Goal: Information Seeking & Learning: Learn about a topic

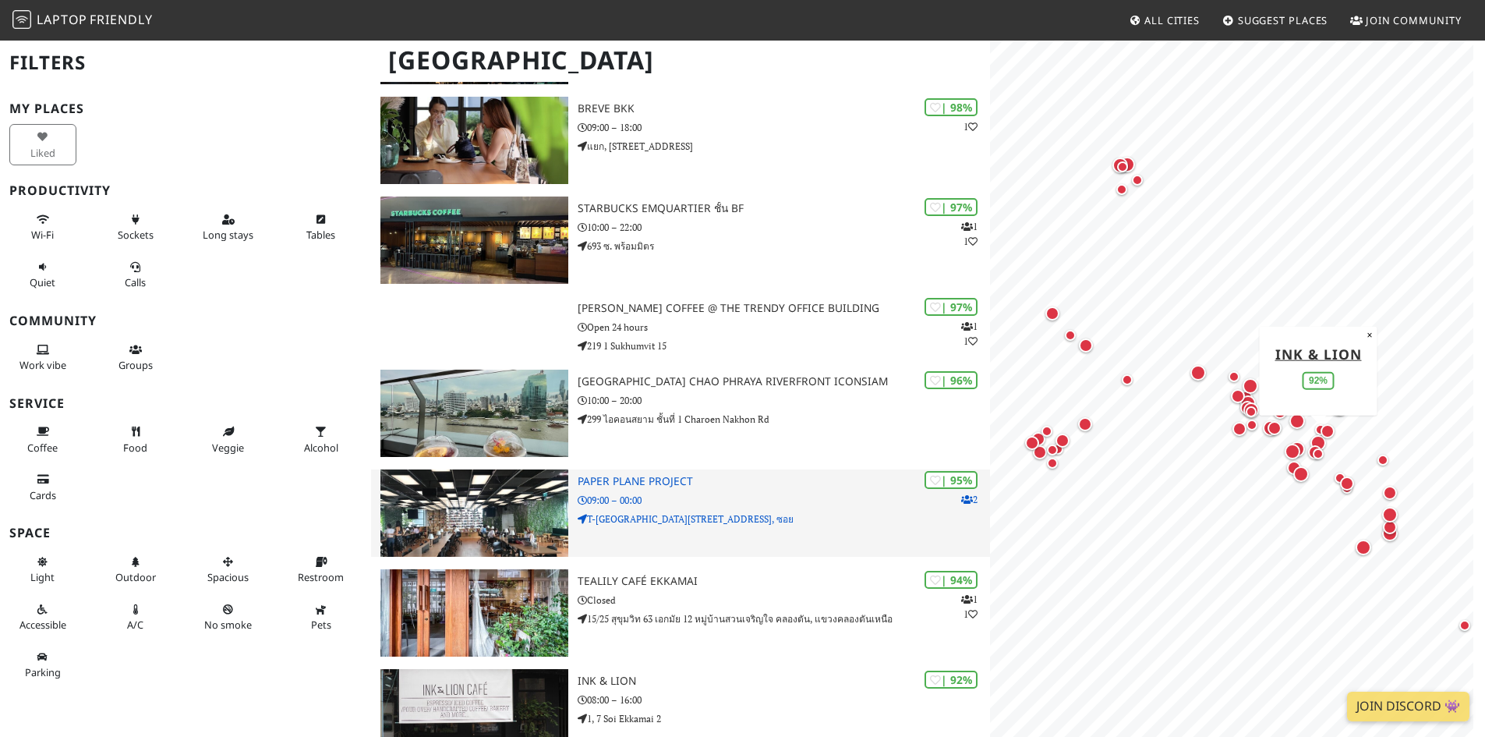
scroll to position [312, 0]
click at [506, 511] on img at bounding box center [474, 513] width 188 height 87
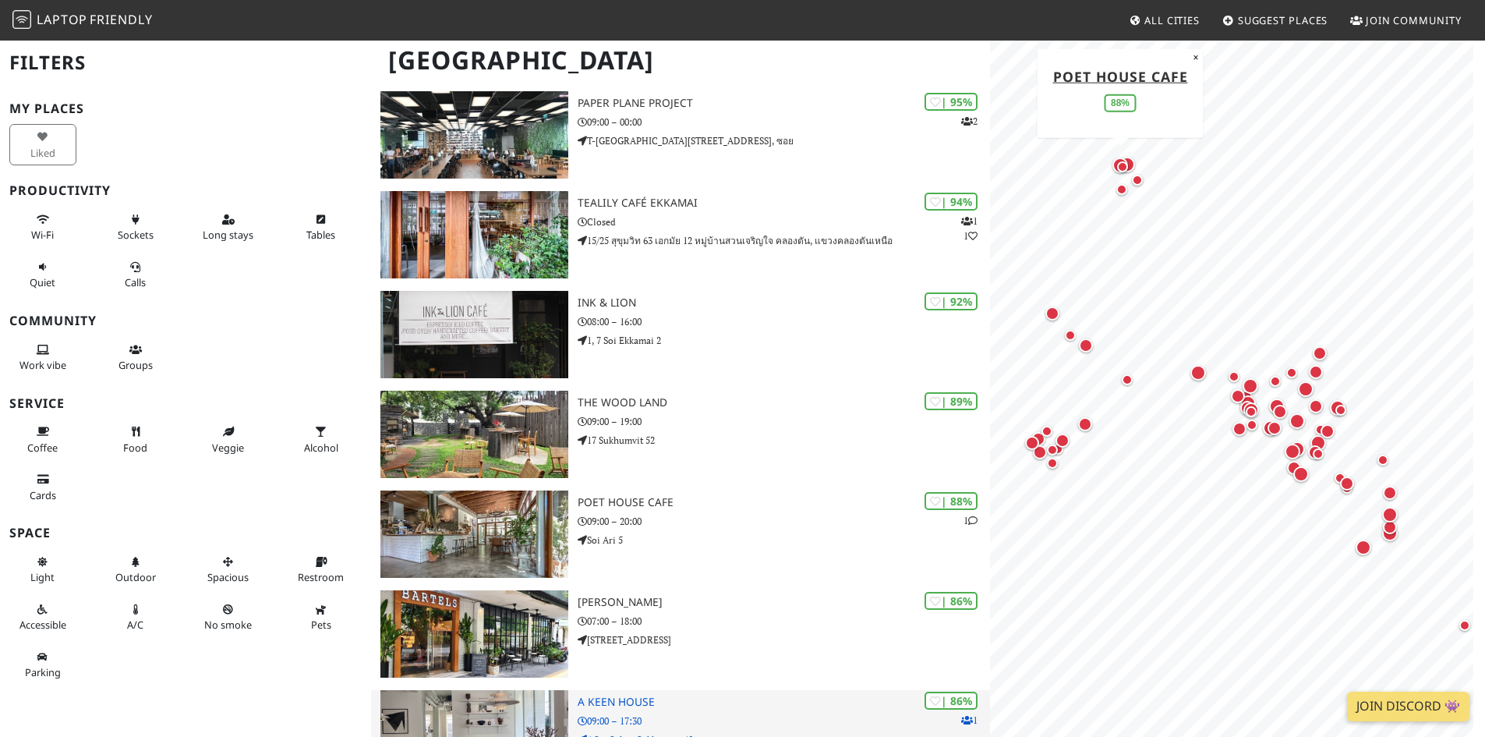
scroll to position [857, 0]
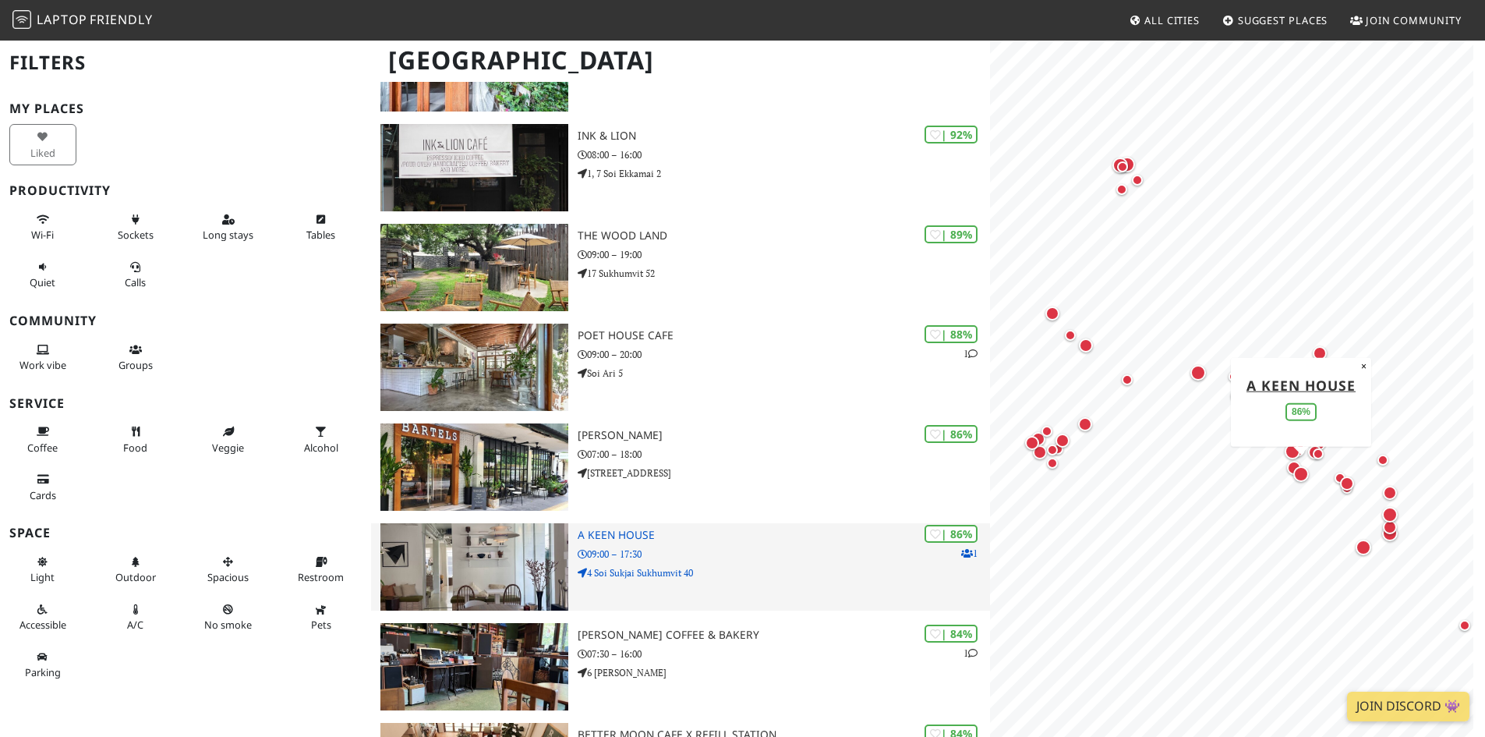
click at [514, 561] on img at bounding box center [474, 566] width 188 height 87
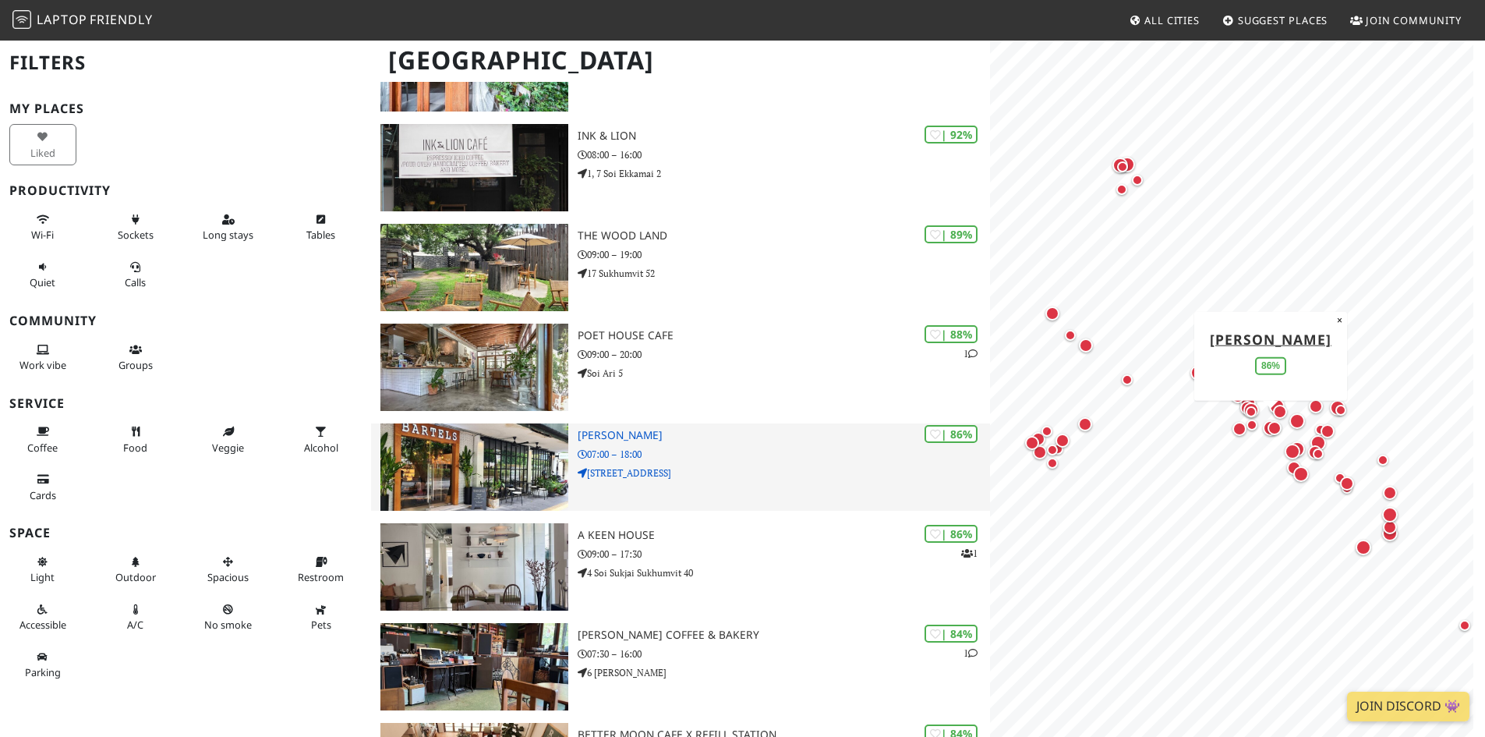
click at [518, 472] on img at bounding box center [474, 466] width 188 height 87
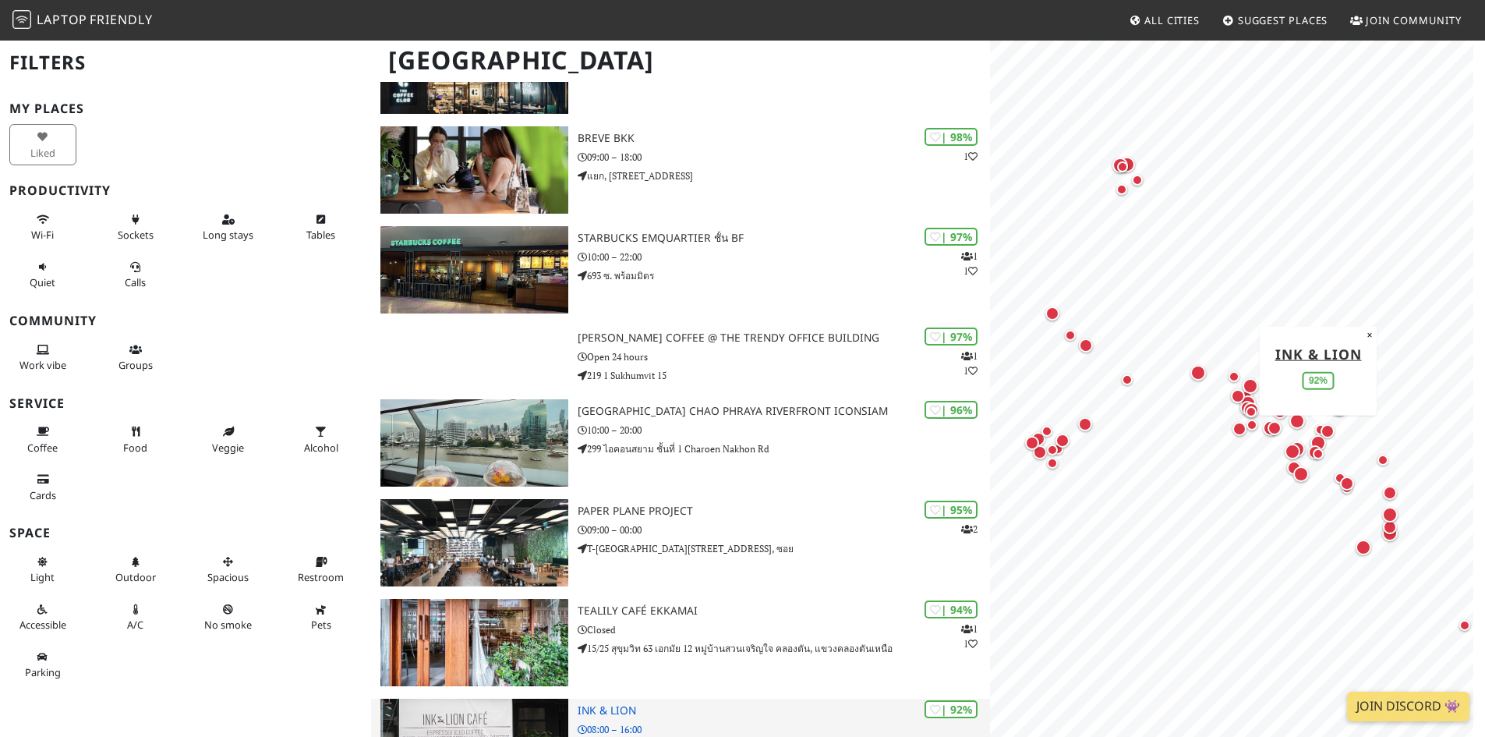
scroll to position [78, 0]
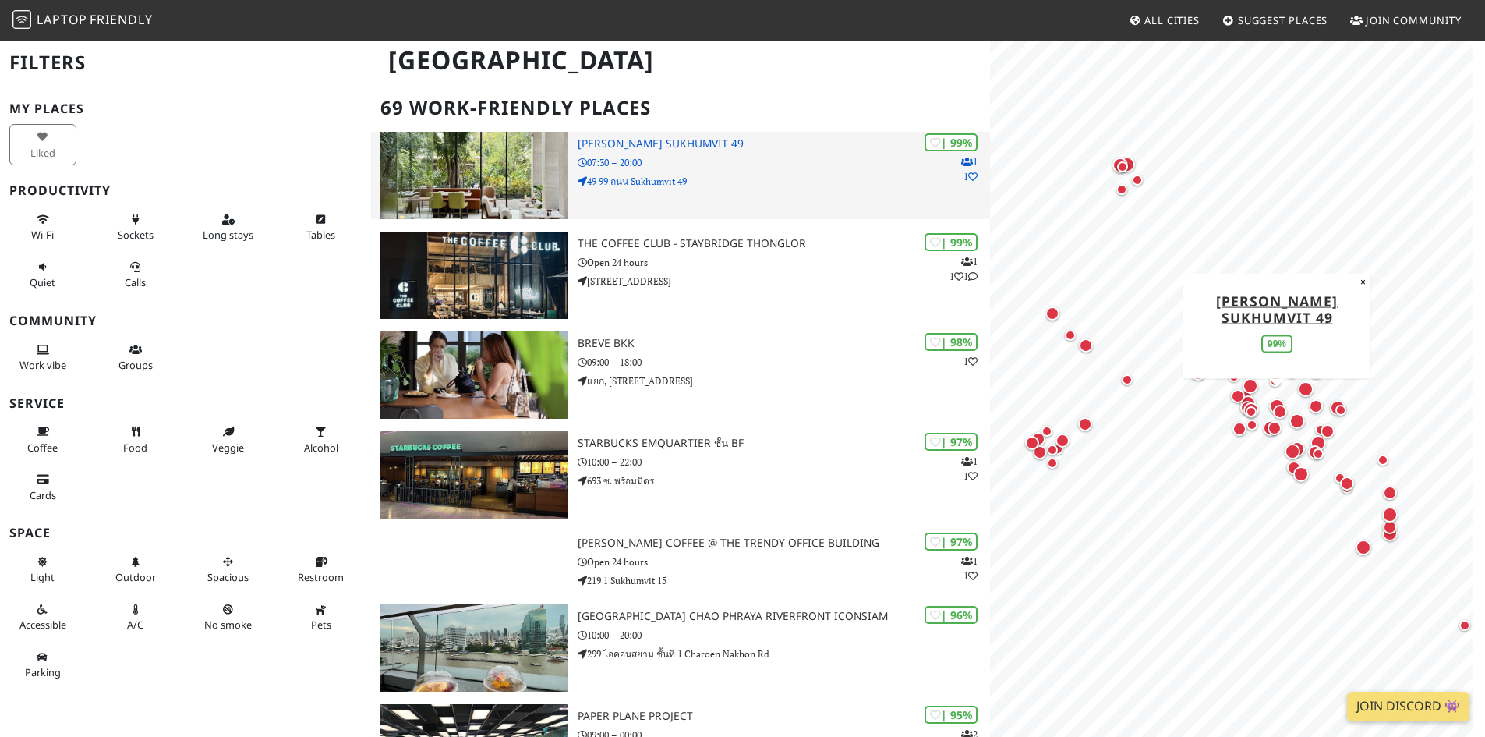
click at [653, 139] on h3 "Kay’s Sukhumvit 49" at bounding box center [784, 143] width 412 height 13
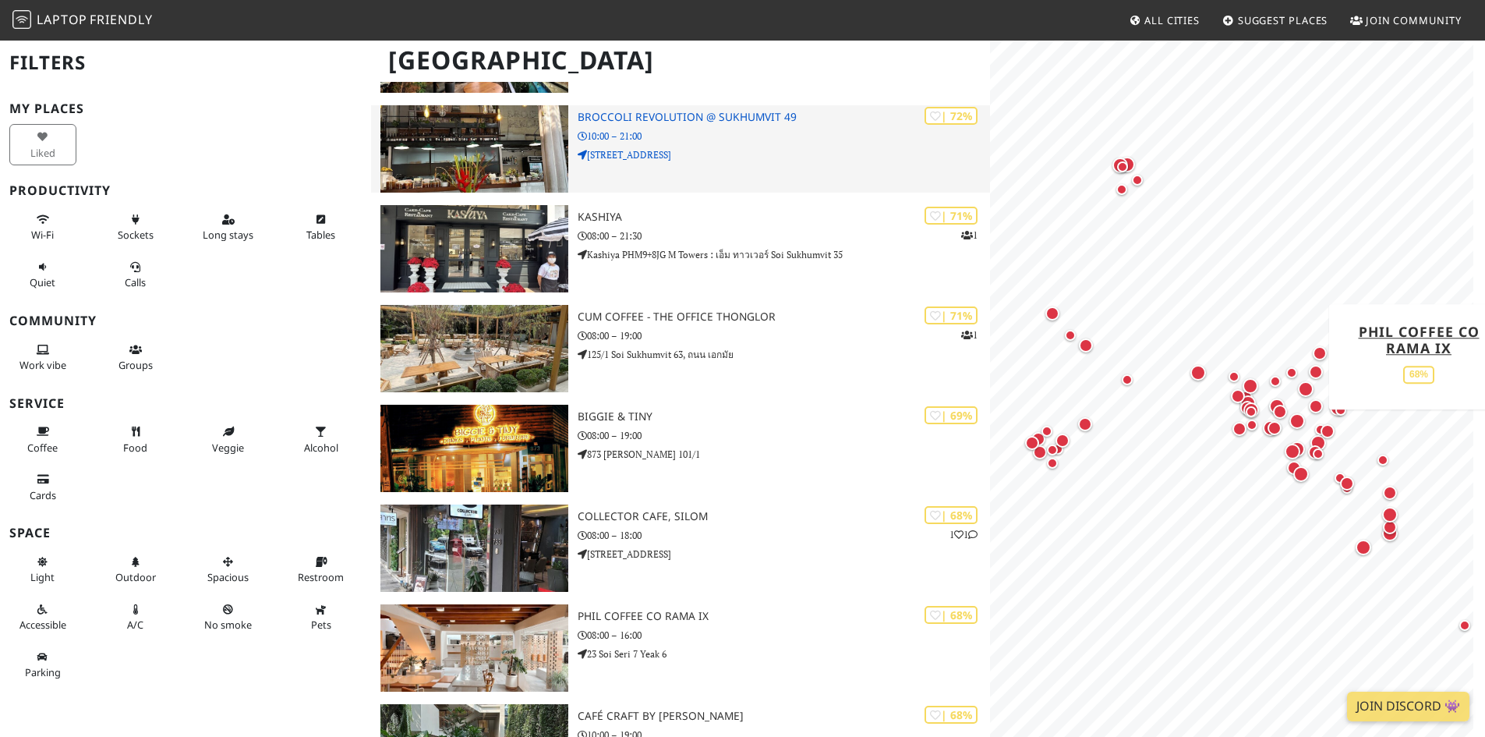
scroll to position [2806, 0]
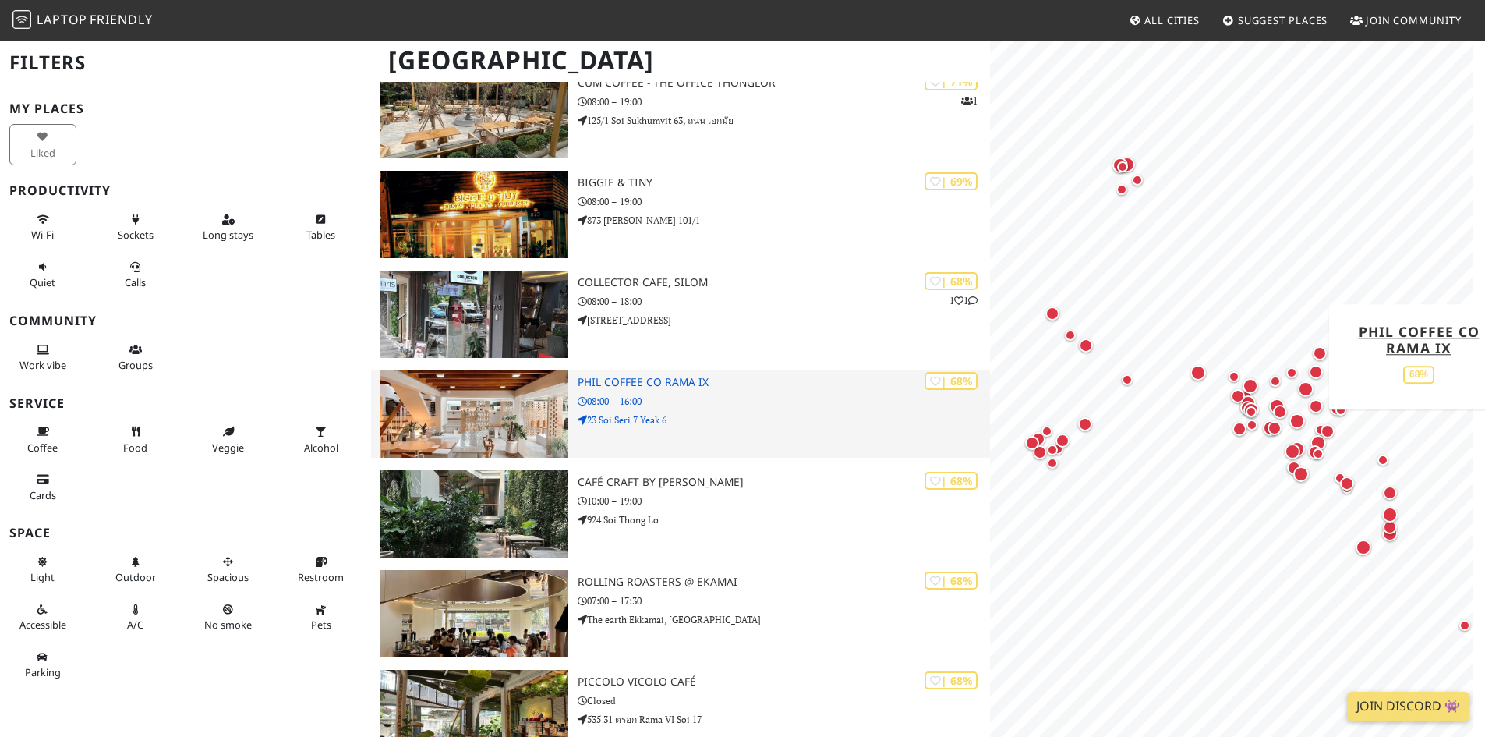
click at [421, 429] on img at bounding box center [474, 413] width 188 height 87
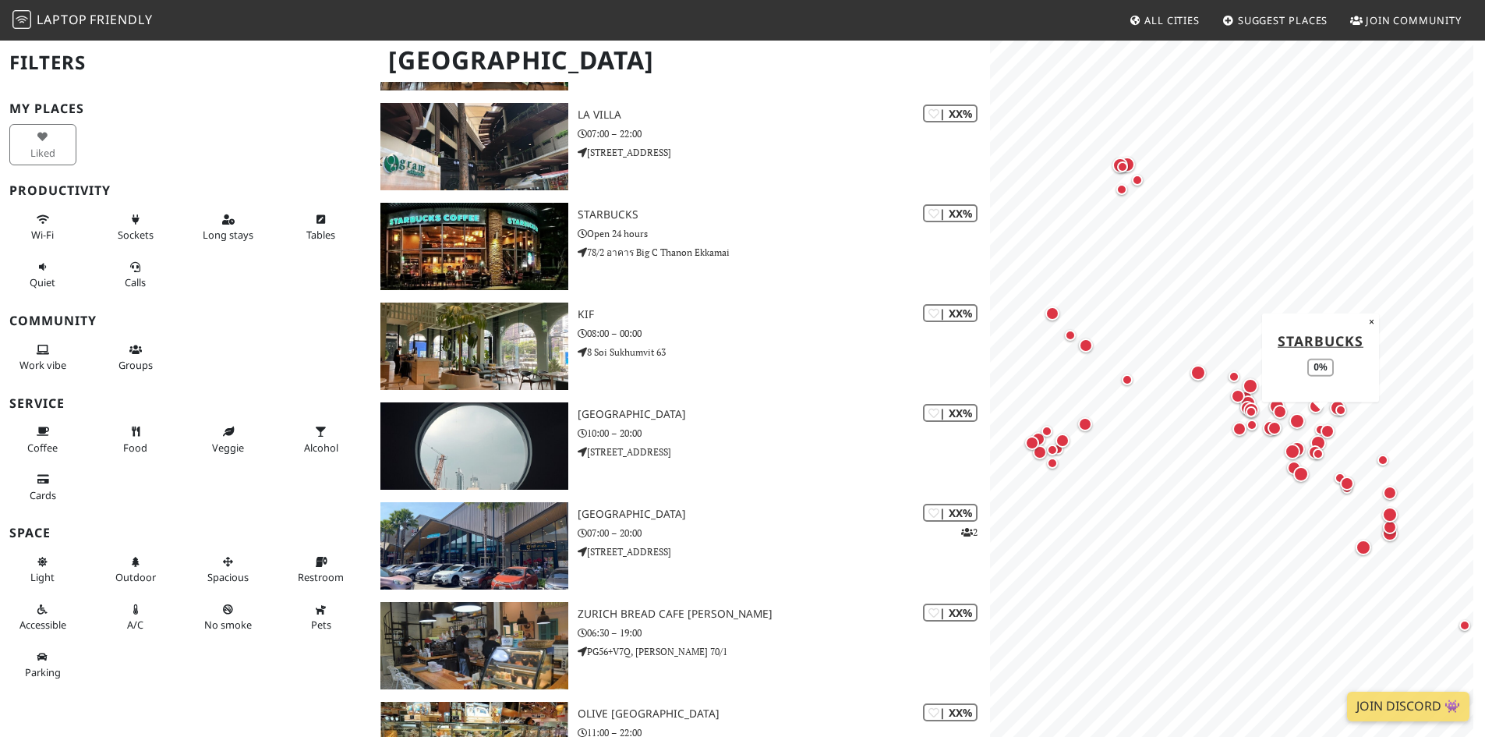
scroll to position [6157, 0]
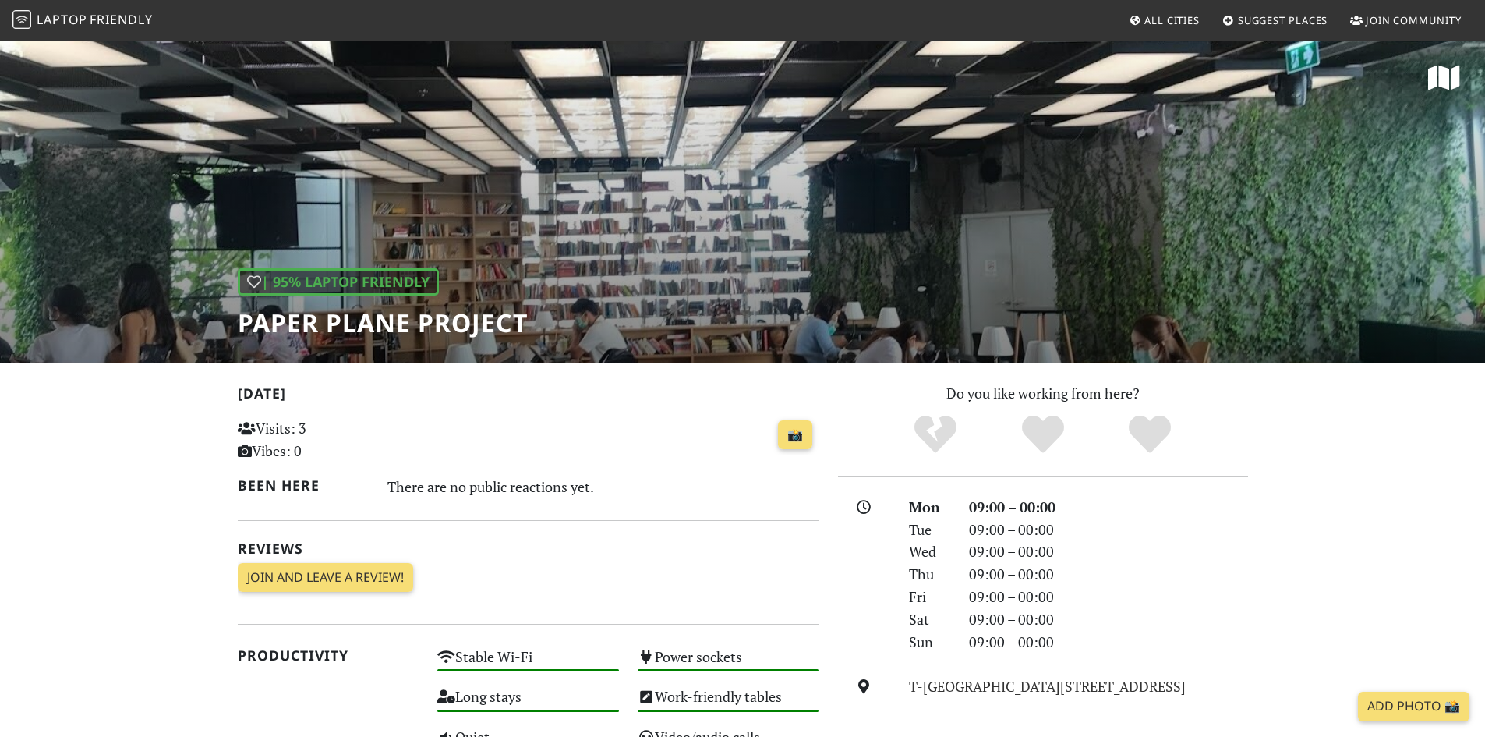
click at [730, 274] on div "| 95% Laptop Friendly Paper Plane Project" at bounding box center [742, 201] width 1485 height 324
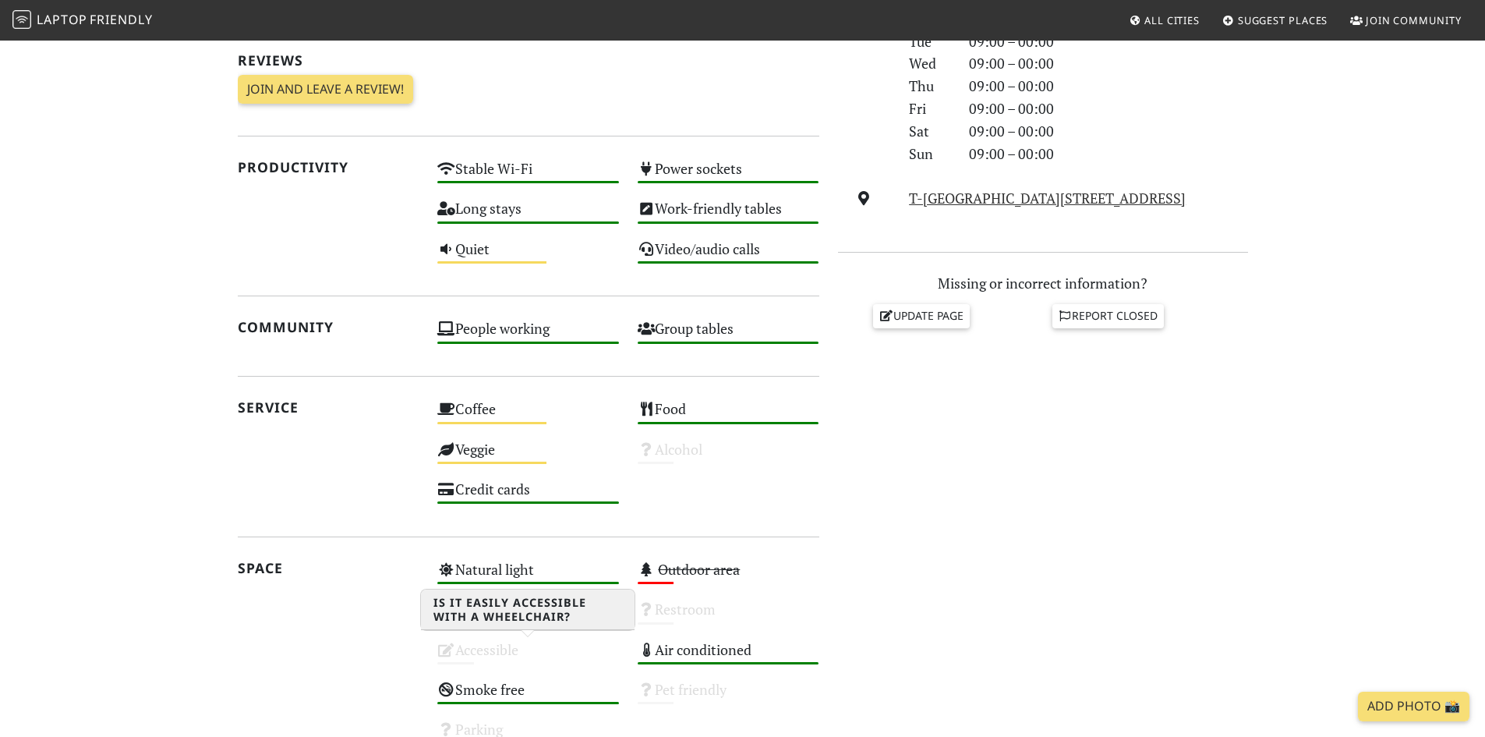
scroll to position [190, 0]
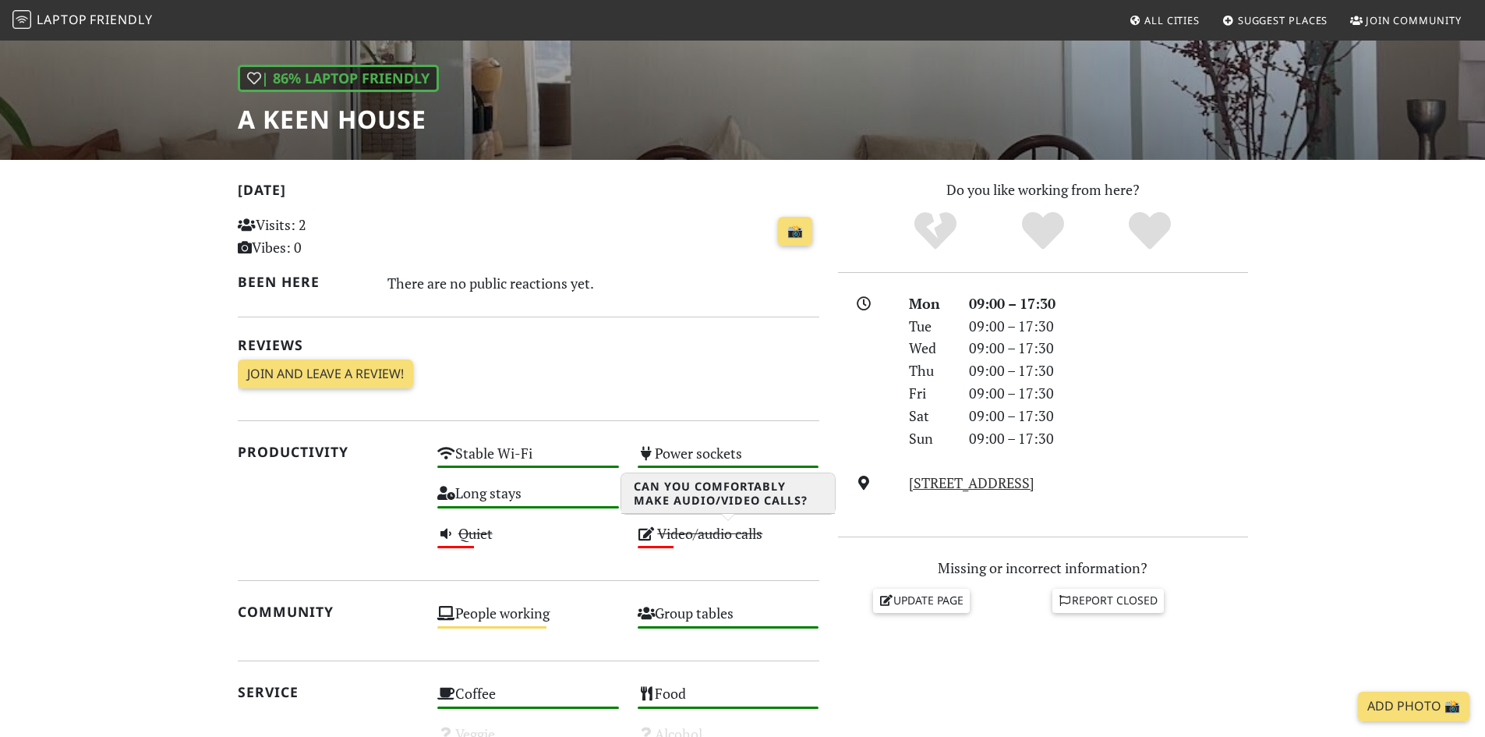
scroll to position [268, 0]
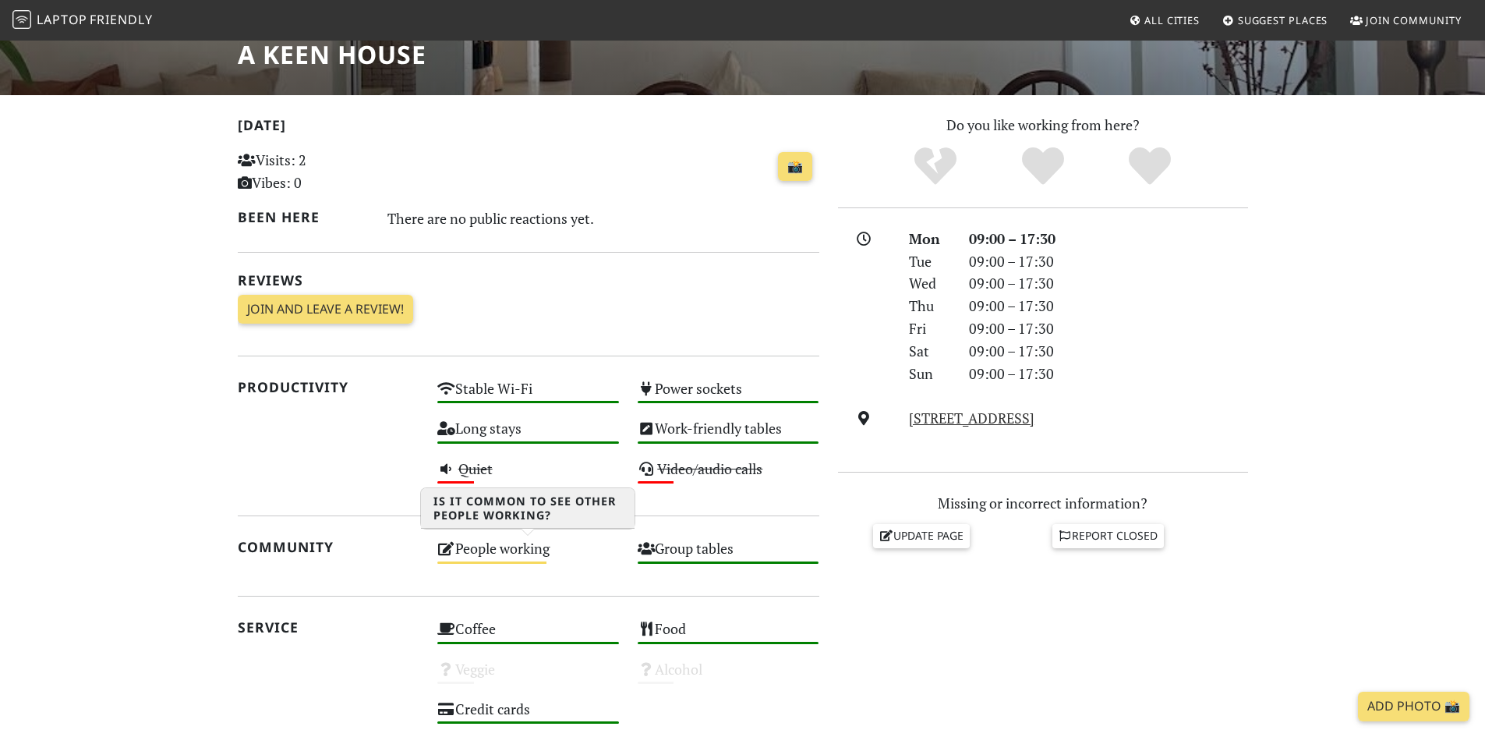
click at [501, 553] on div "People working Medium" at bounding box center [528, 555] width 200 height 40
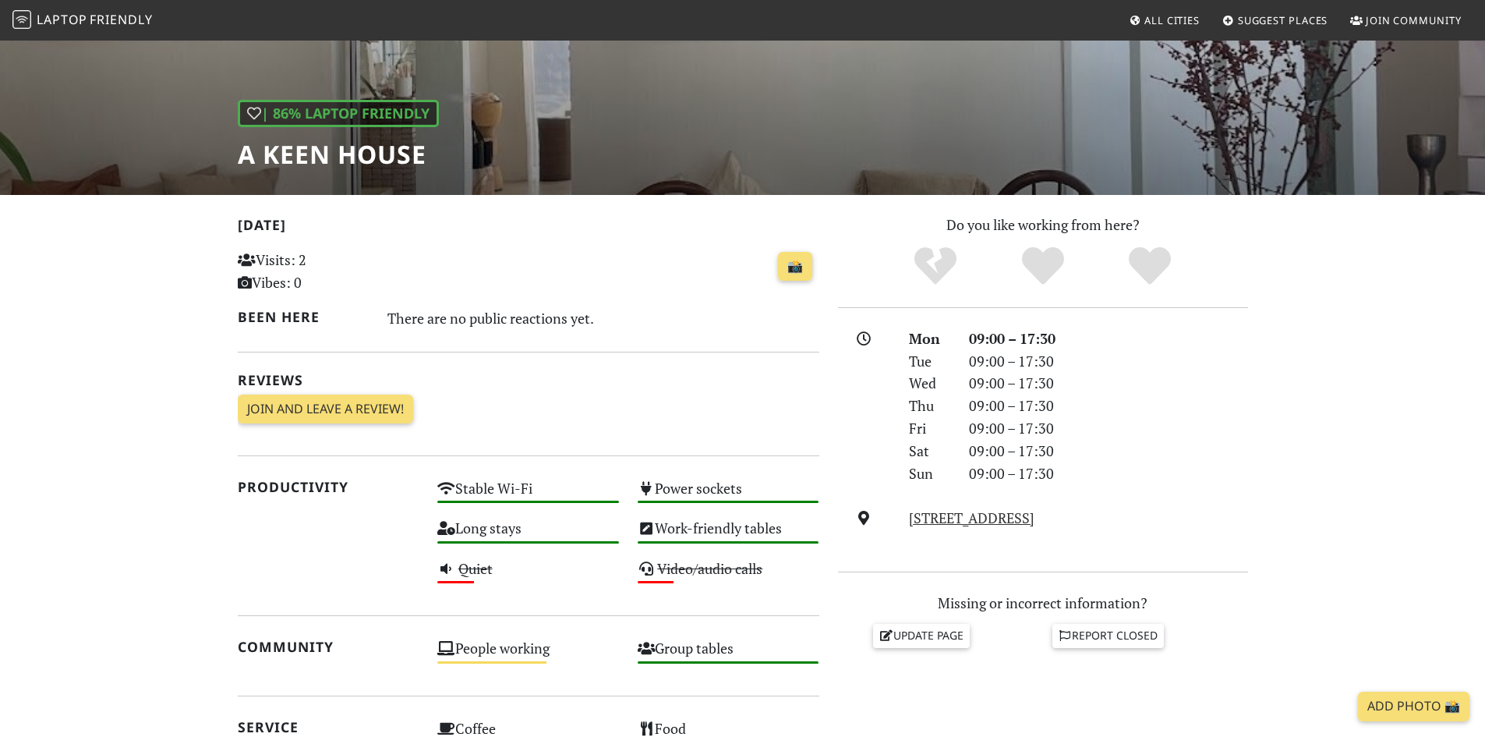
scroll to position [0, 0]
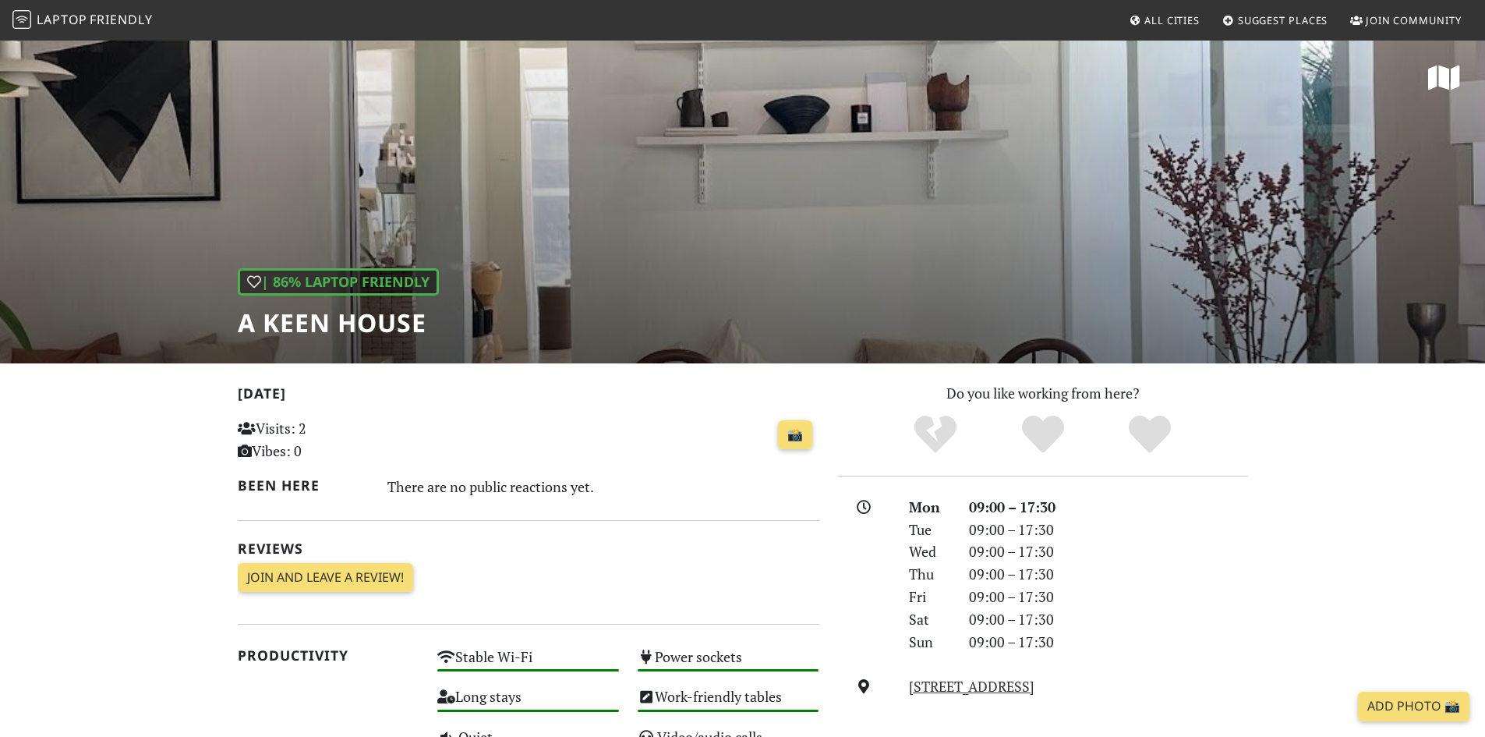
drag, startPoint x: 599, startPoint y: 171, endPoint x: 475, endPoint y: 260, distance: 152.5
click at [592, 177] on div "| 86% Laptop Friendly A KEEN HOUSE" at bounding box center [742, 201] width 1485 height 324
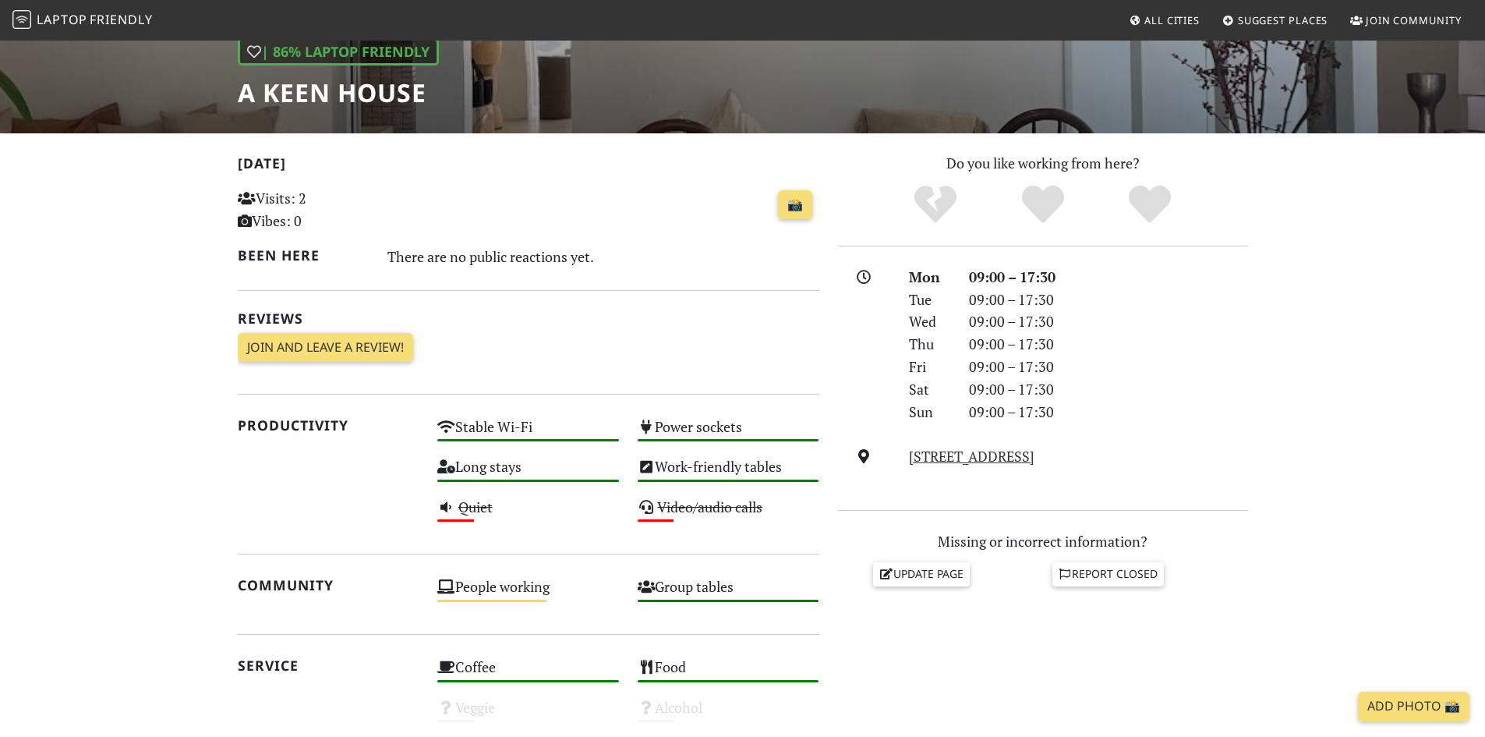
scroll to position [468, 0]
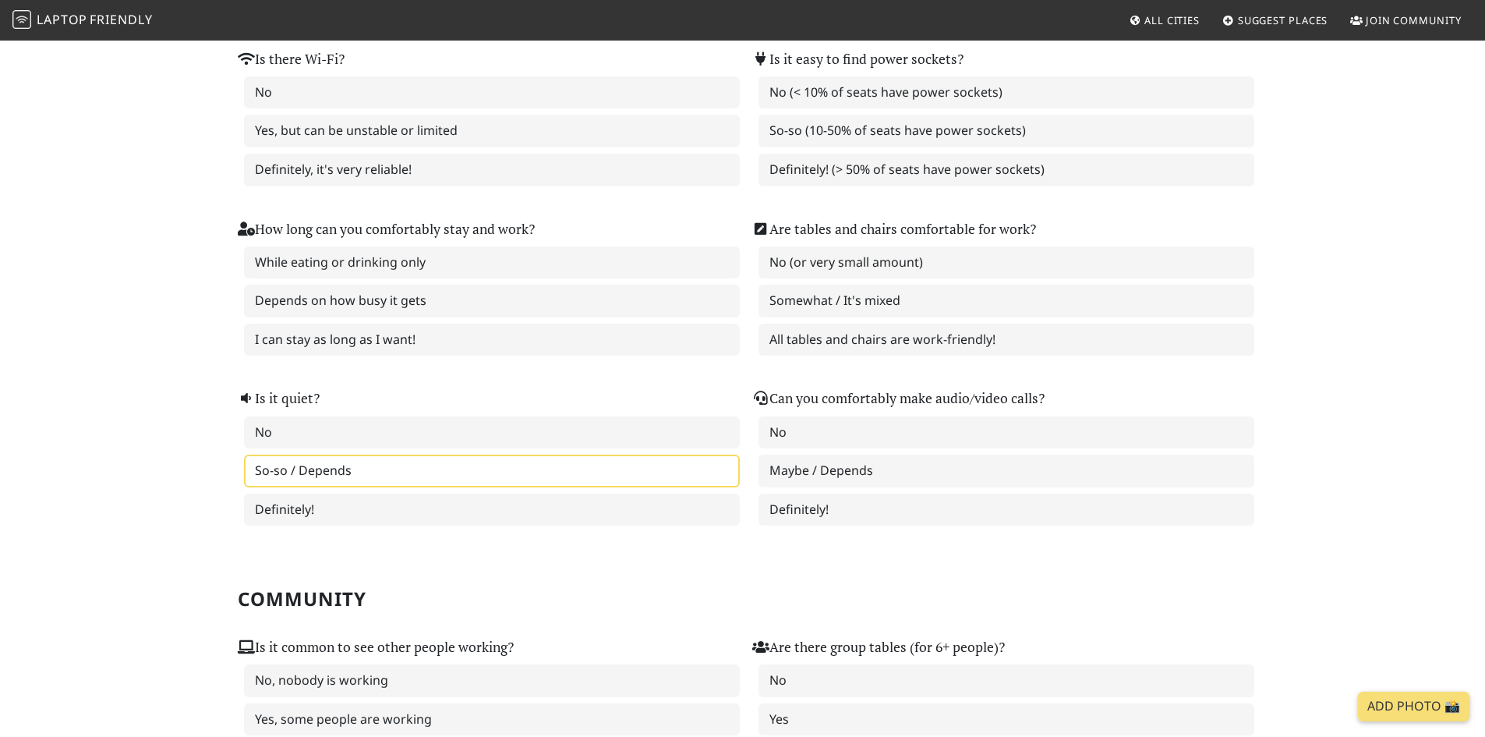
scroll to position [312, 0]
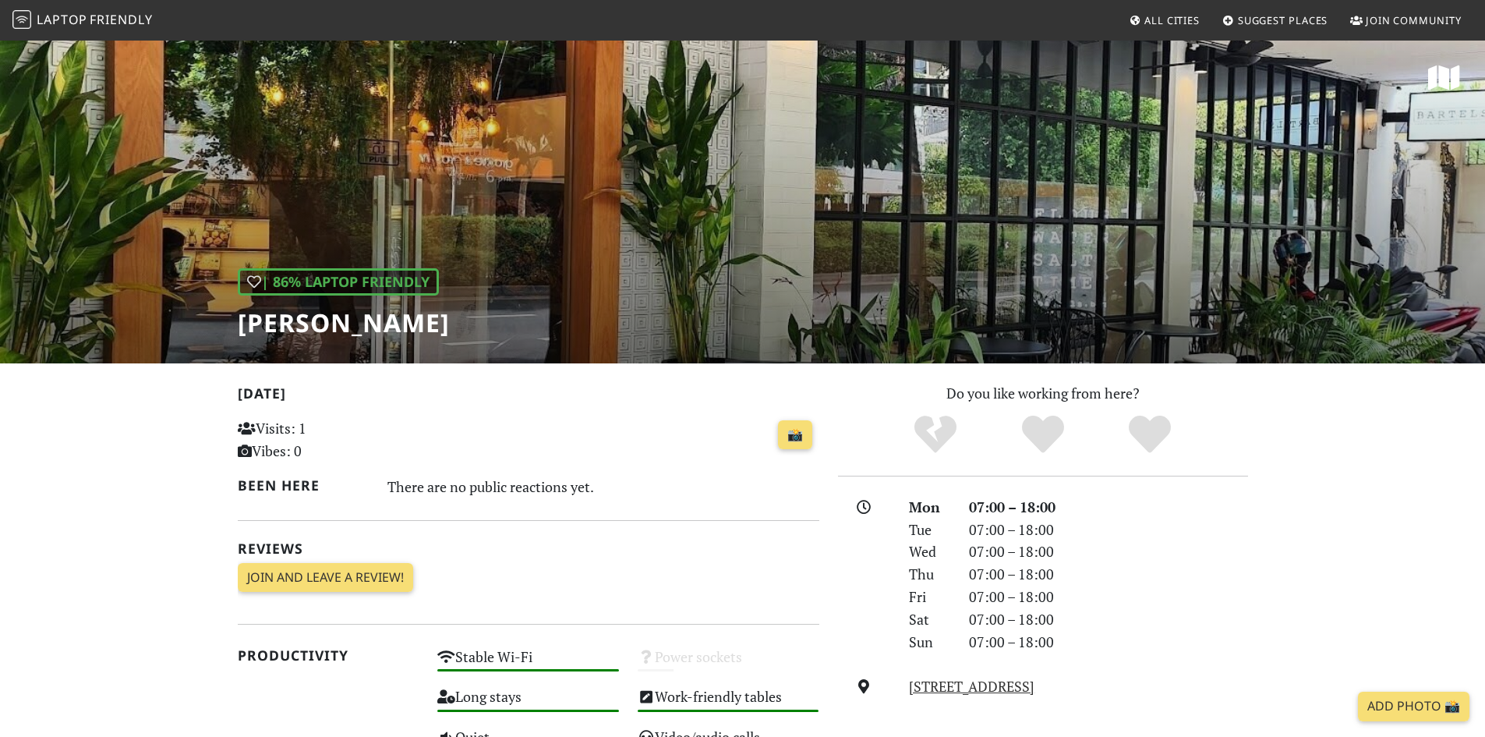
click at [733, 236] on div "| 86% Laptop Friendly BARTELS Sukhumvit" at bounding box center [742, 201] width 1485 height 324
drag, startPoint x: 362, startPoint y: 318, endPoint x: 211, endPoint y: 323, distance: 150.5
click at [211, 323] on div "| 86% Laptop Friendly BARTELS Sukhumvit" at bounding box center [742, 201] width 1485 height 324
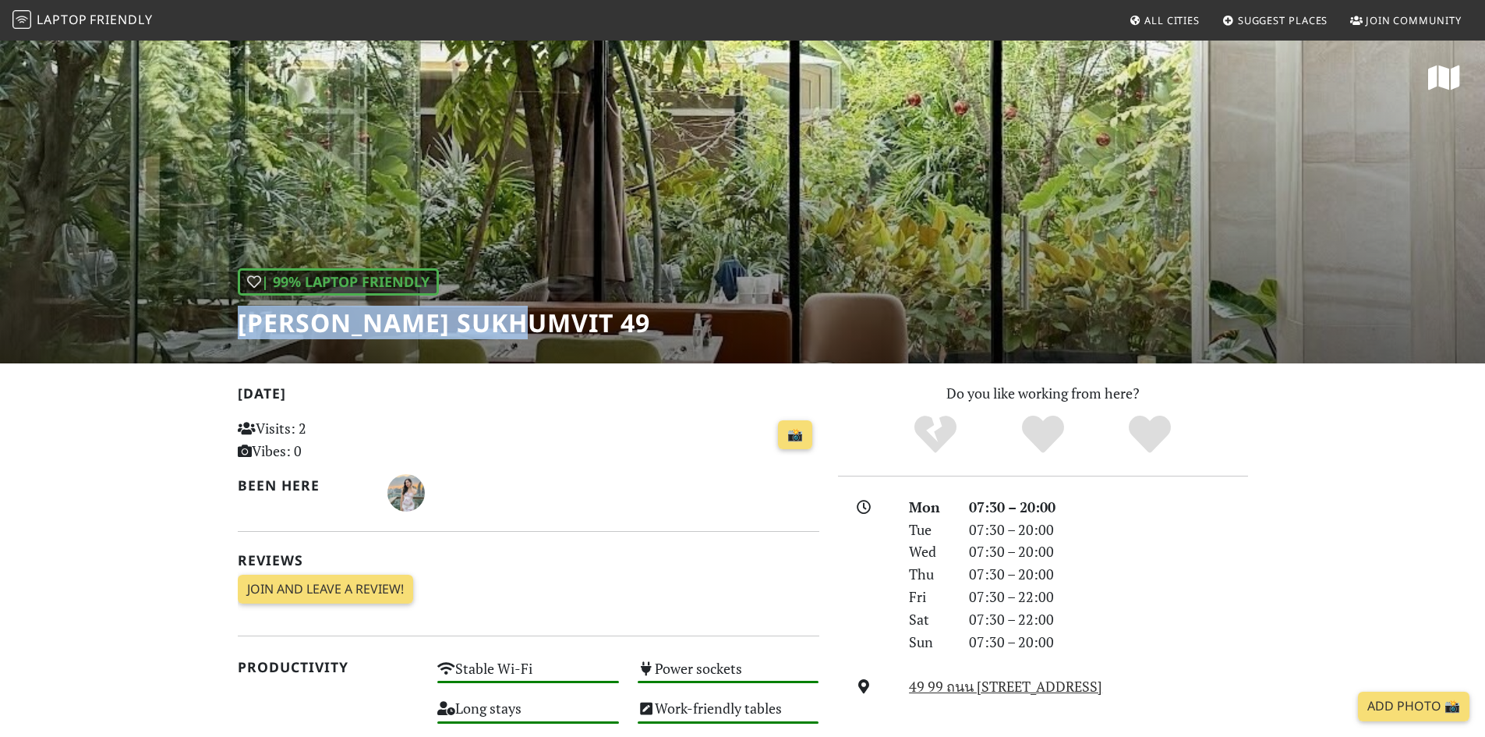
drag, startPoint x: 526, startPoint y: 323, endPoint x: 136, endPoint y: 341, distance: 390.9
click at [136, 341] on div "| 99% Laptop Friendly Kay’s Sukhumvit 49" at bounding box center [742, 201] width 1485 height 324
copy h1 "[PERSON_NAME] Sukhumvit 49"
